Goal: Entertainment & Leisure: Consume media (video, audio)

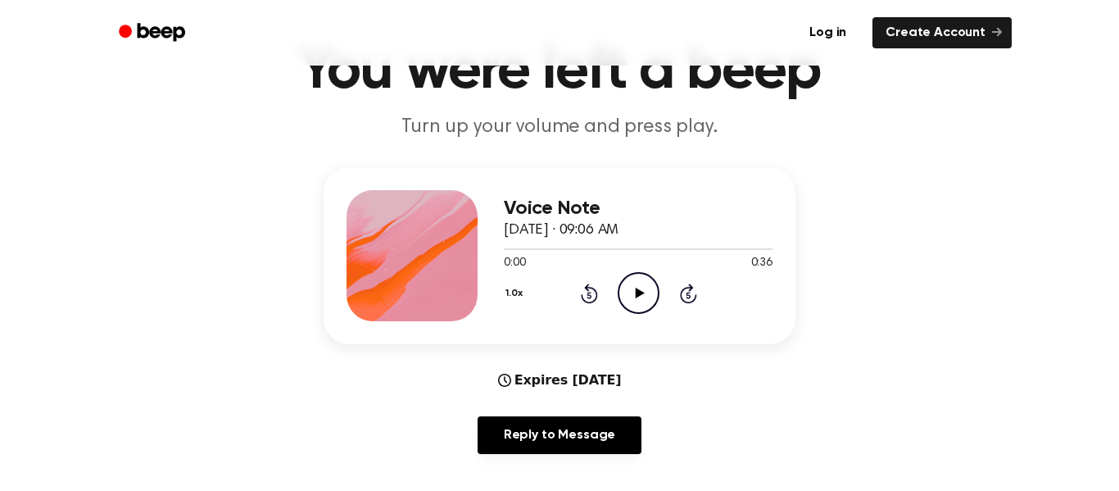
click at [650, 282] on icon "Play Audio" at bounding box center [639, 293] width 42 height 42
click at [650, 282] on icon "Pause Audio" at bounding box center [639, 293] width 42 height 42
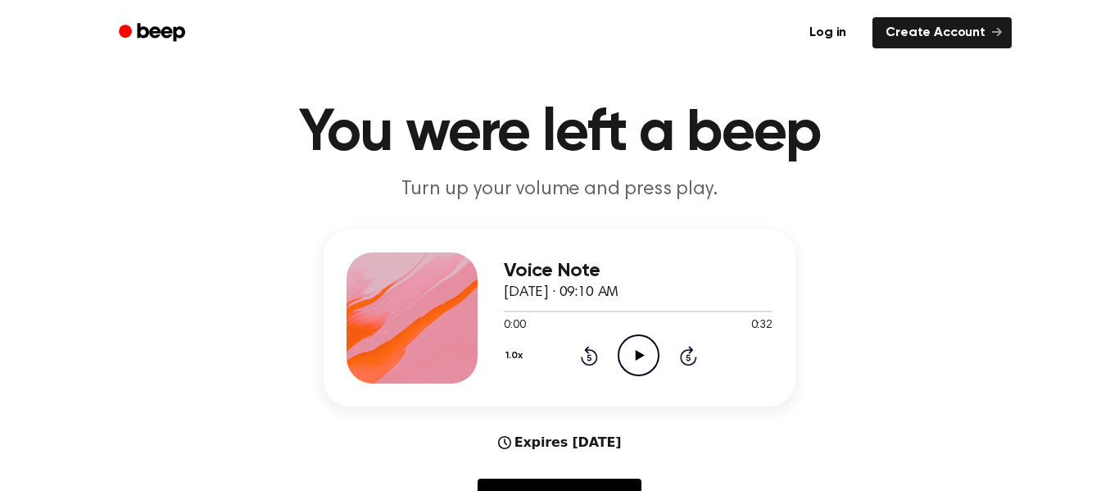
scroll to position [80, 0]
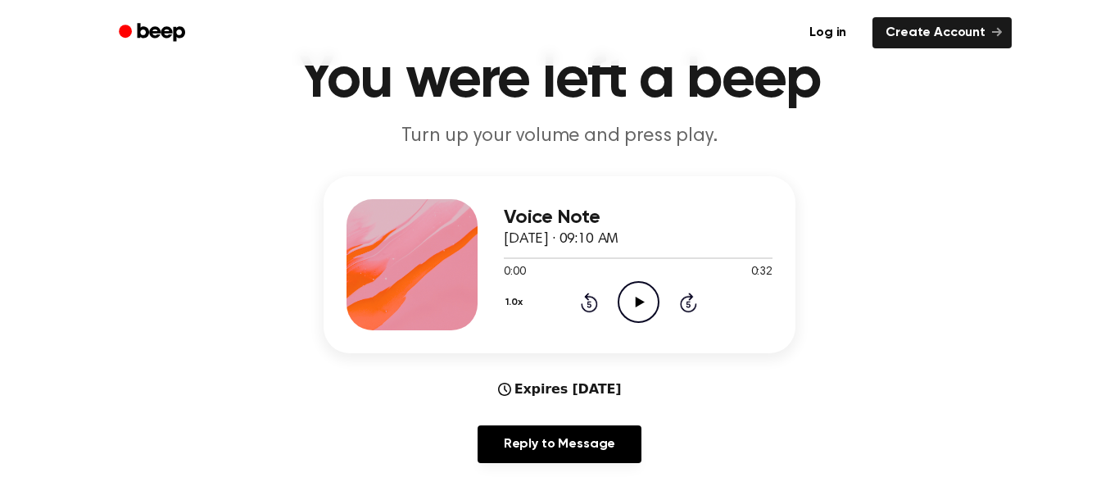
click at [630, 306] on icon "Play Audio" at bounding box center [639, 302] width 42 height 42
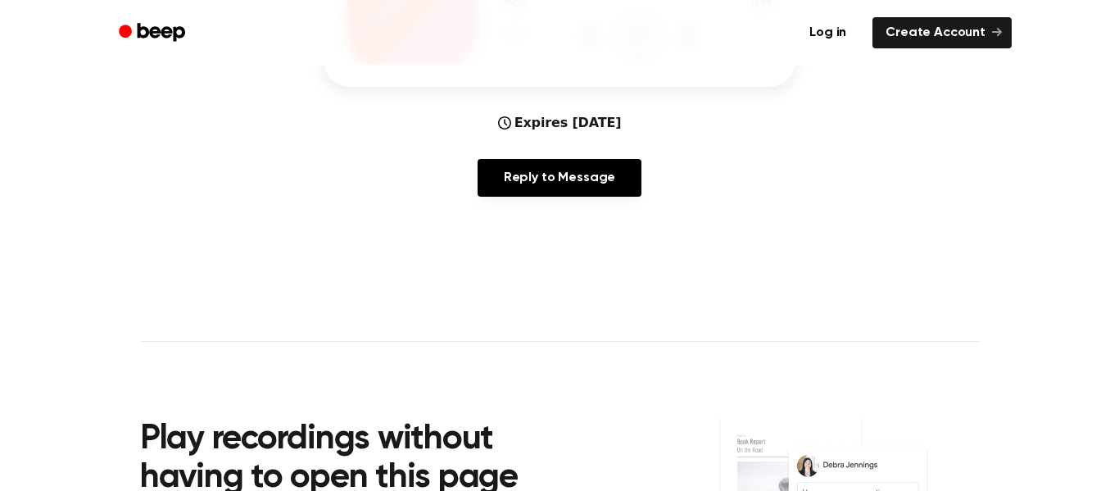
scroll to position [348, 0]
